Goal: Connect with others: Connect with others

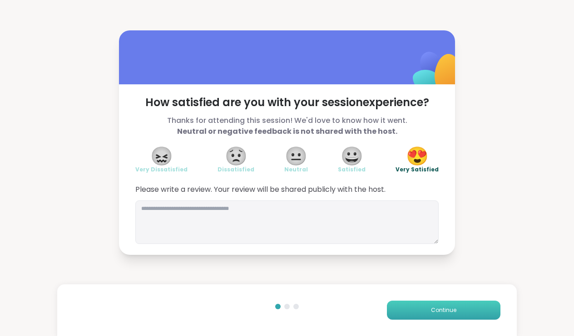
click at [430, 312] on button "Continue" at bounding box center [443, 310] width 113 height 19
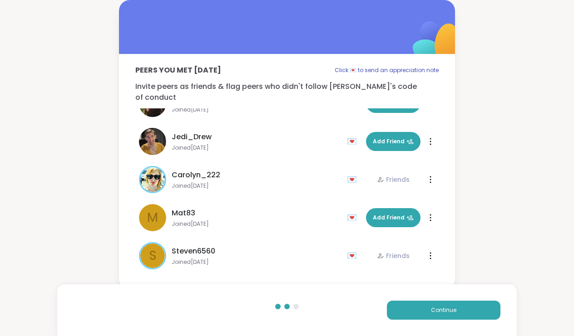
scroll to position [26, 0]
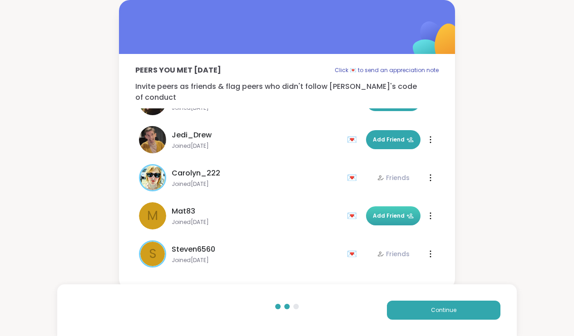
click at [397, 212] on span "Add Friend" at bounding box center [393, 216] width 41 height 8
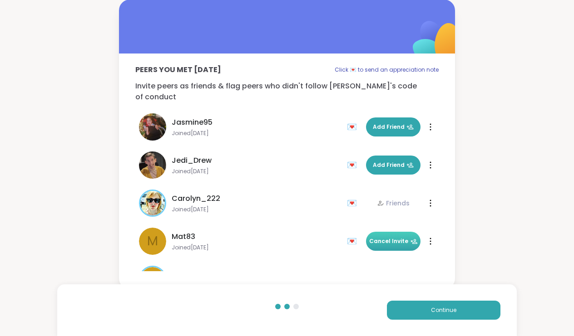
scroll to position [0, 0]
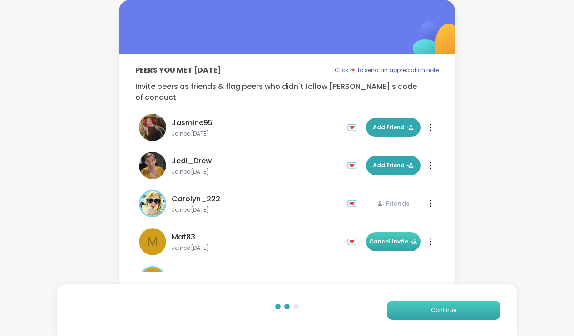
click at [454, 310] on span "Continue" at bounding box center [443, 310] width 25 height 8
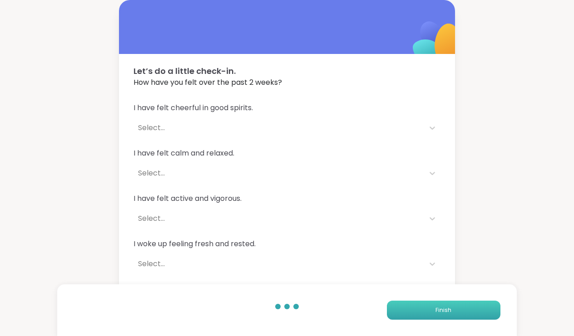
click at [454, 310] on button "Finish" at bounding box center [443, 310] width 113 height 19
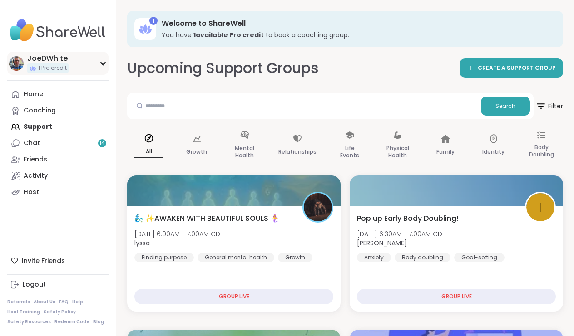
click at [15, 60] on img at bounding box center [16, 63] width 15 height 15
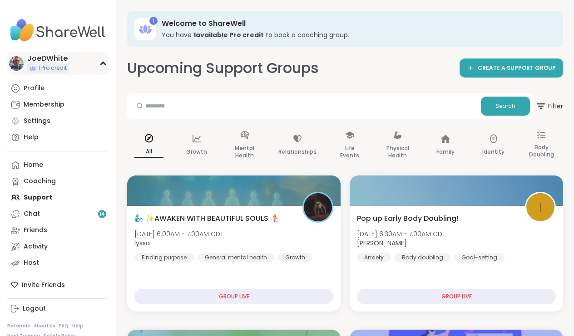
click at [15, 59] on img at bounding box center [16, 63] width 15 height 15
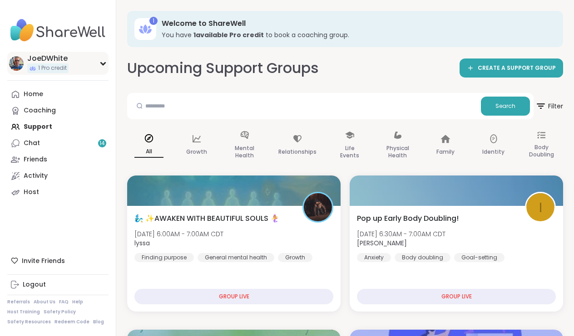
click at [14, 65] on img at bounding box center [16, 63] width 15 height 15
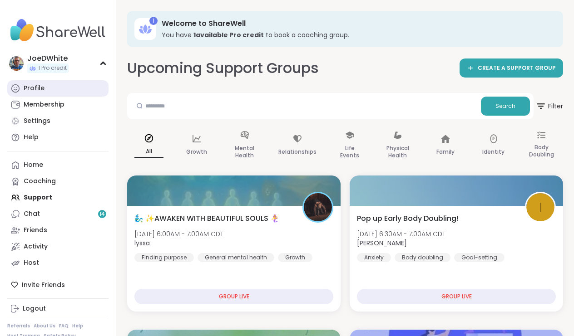
click at [27, 89] on div "Profile" at bounding box center [34, 88] width 21 height 9
